Goal: Transaction & Acquisition: Obtain resource

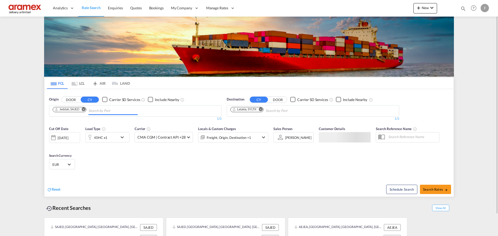
click at [99, 113] on input "Chips input." at bounding box center [112, 111] width 49 height 8
click at [429, 186] on button "Search Rates" at bounding box center [435, 189] width 31 height 9
type input "SAJED to SYLTK / [DATE]"
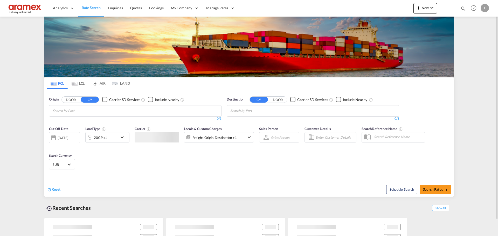
click at [93, 114] on input "Chips input." at bounding box center [77, 111] width 49 height 8
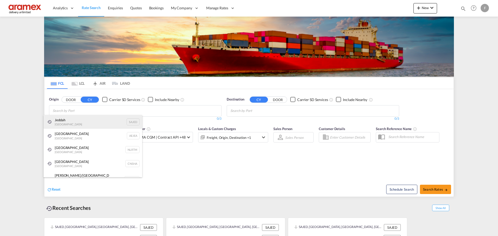
click at [89, 119] on div "Jeddah [GEOGRAPHIC_DATA] SAJED" at bounding box center [93, 122] width 99 height 14
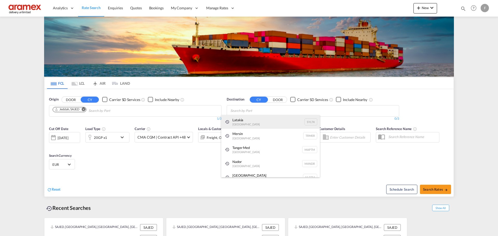
click at [248, 120] on div "Latakia [GEOGRAPHIC_DATA] SYLTK" at bounding box center [270, 122] width 99 height 14
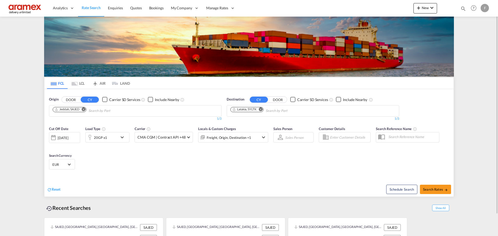
click at [117, 141] on div "20GP x1" at bounding box center [102, 137] width 32 height 10
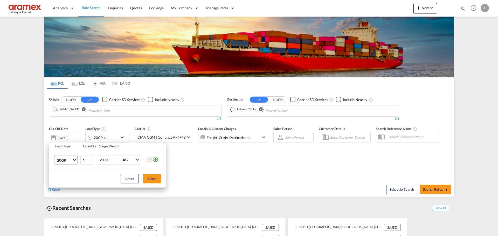
click at [76, 161] on md-select-value "20GP" at bounding box center [67, 160] width 21 height 9
click at [70, 186] on md-option "40HC" at bounding box center [70, 185] width 35 height 12
click at [158, 179] on button "Done" at bounding box center [152, 178] width 18 height 9
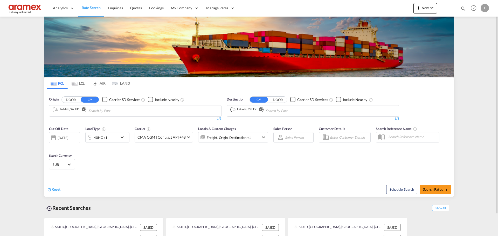
click at [442, 178] on div "Schedule Search Search Rates" at bounding box center [351, 187] width 203 height 20
click at [432, 190] on span "Search Rates" at bounding box center [435, 190] width 25 height 4
type input "SAJED to SYLTK / [DATE]"
